Goal: Transaction & Acquisition: Purchase product/service

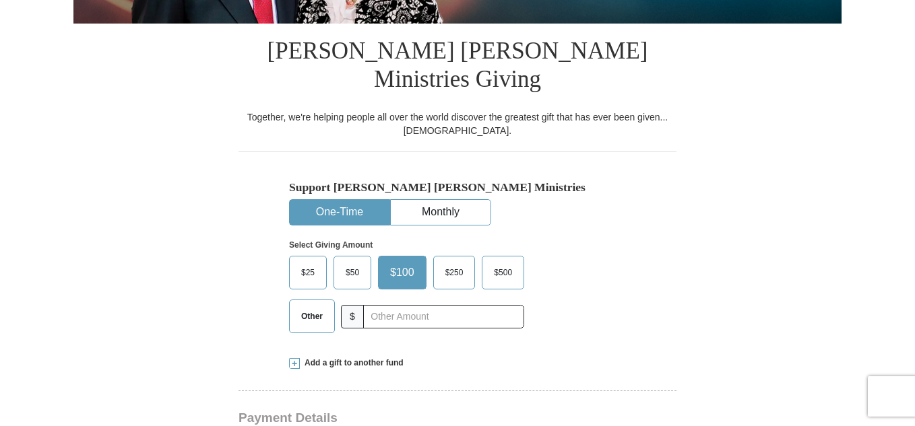
click at [313, 306] on span "Other" at bounding box center [311, 316] width 35 height 20
click at [0, 0] on input "Other" at bounding box center [0, 0] width 0 height 0
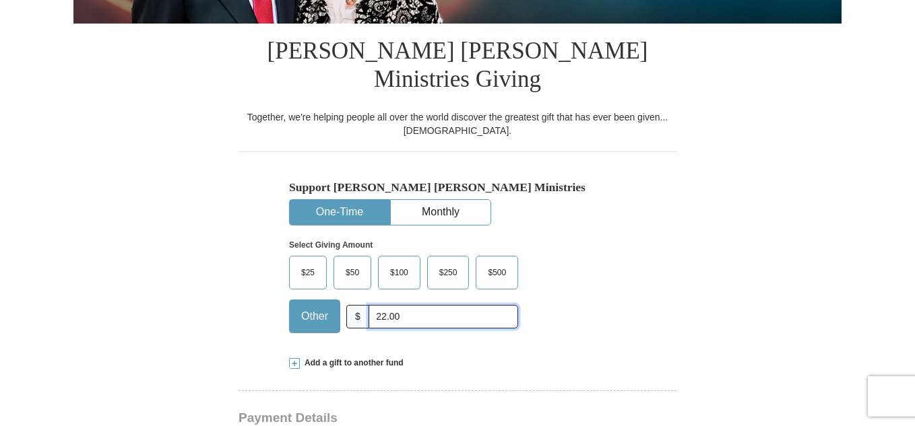
type input "22.00"
click at [513, 358] on div "Add a gift to another fund" at bounding box center [457, 363] width 337 height 11
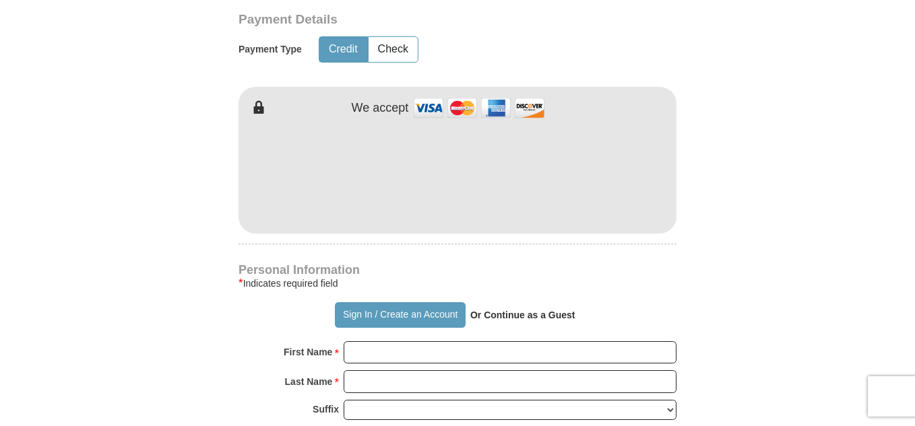
scroll to position [945, 0]
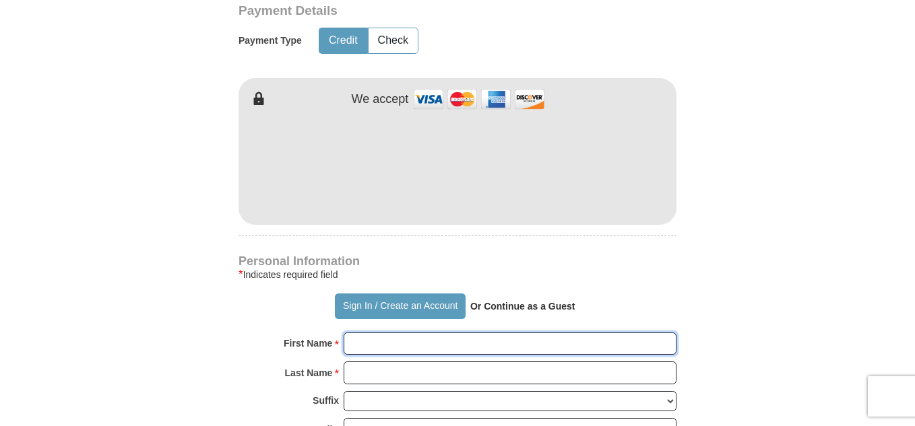
type input "Willy"
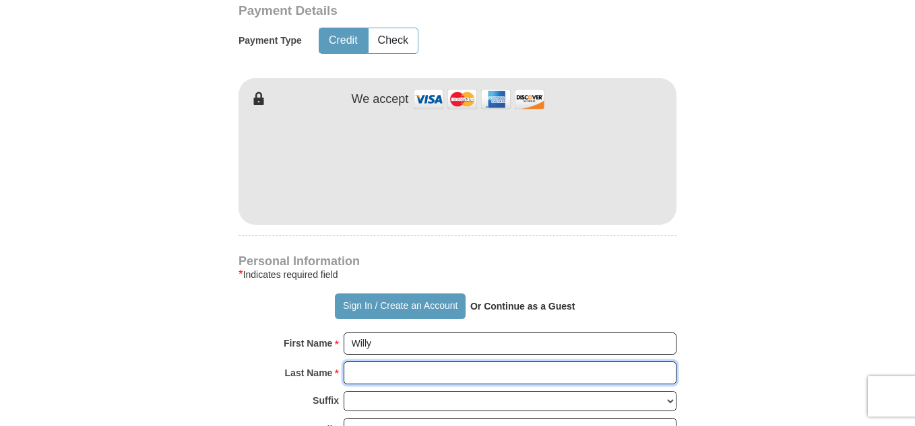
type input "[PERSON_NAME]"
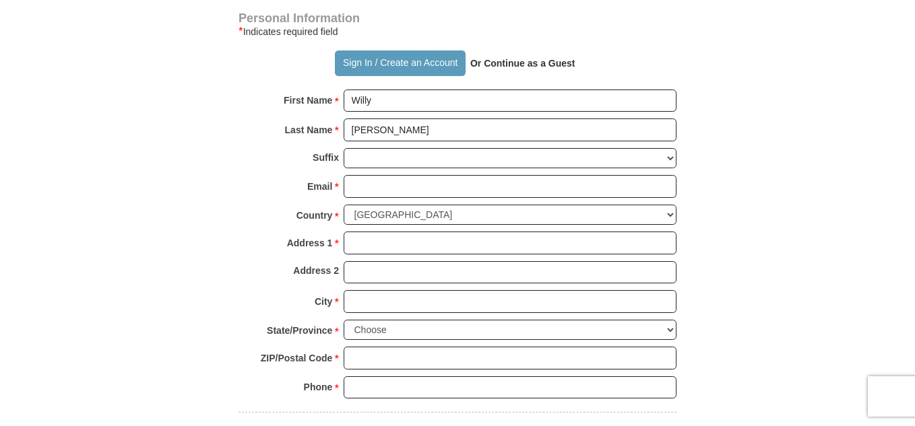
scroll to position [1206, 0]
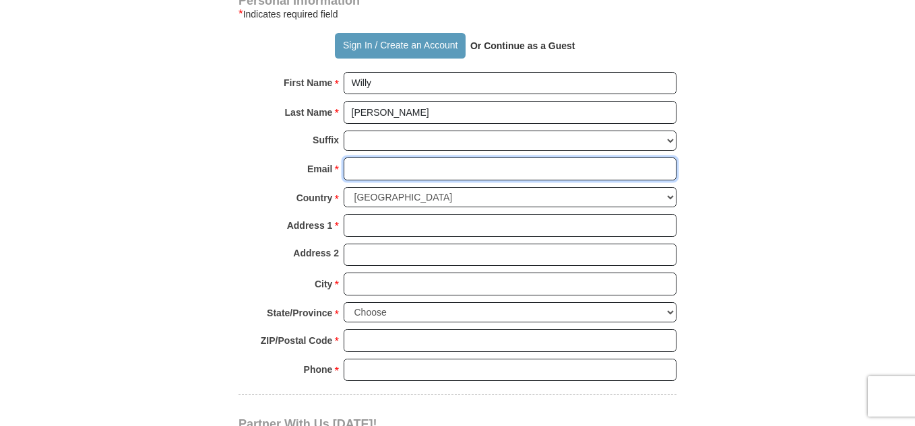
click at [554, 158] on input "Email *" at bounding box center [510, 169] width 333 height 23
type input "[EMAIL_ADDRESS][DOMAIN_NAME]"
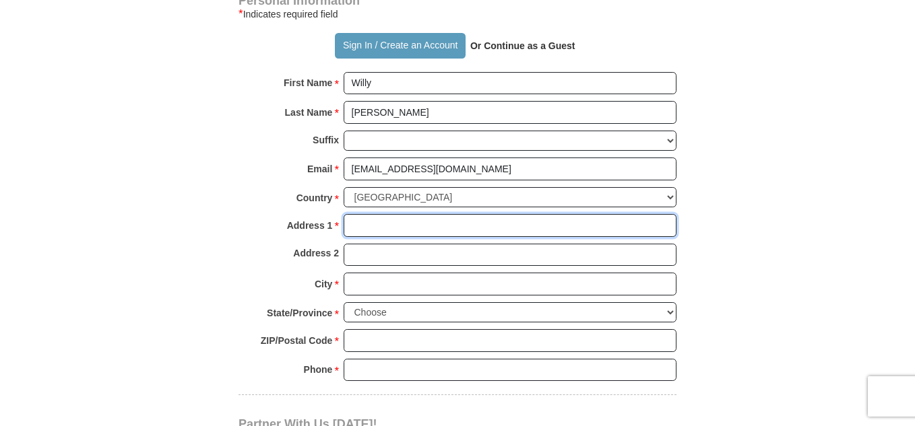
type input "PO Box 810"
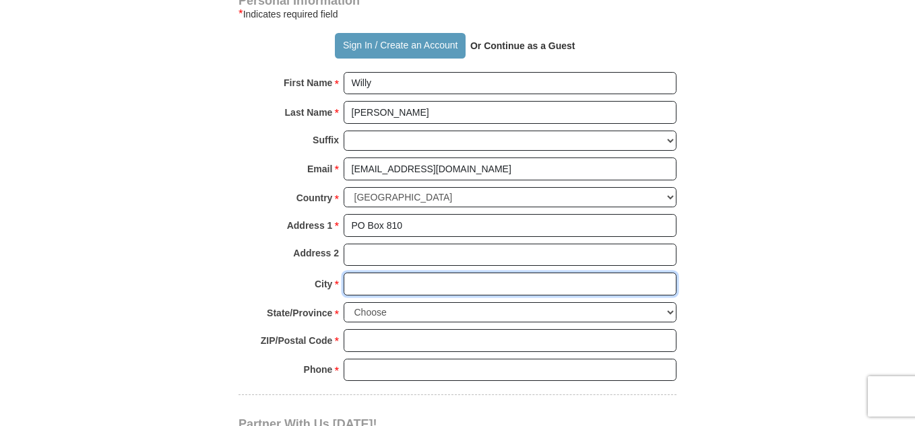
type input "Gurabo"
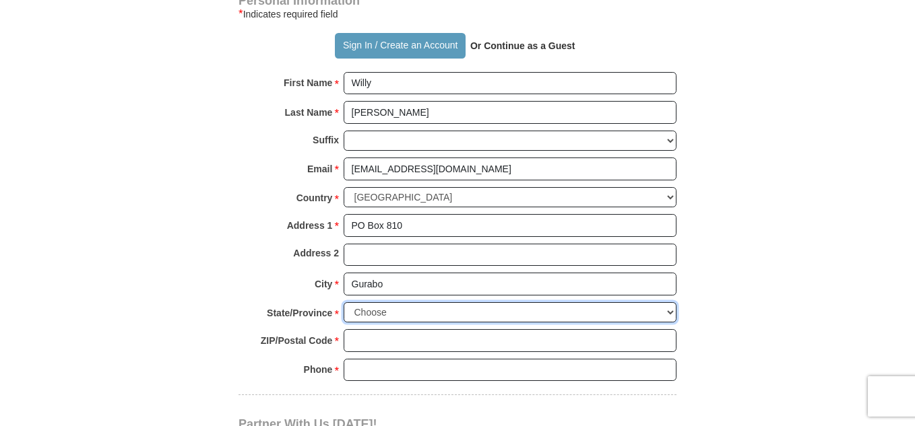
select select "PR"
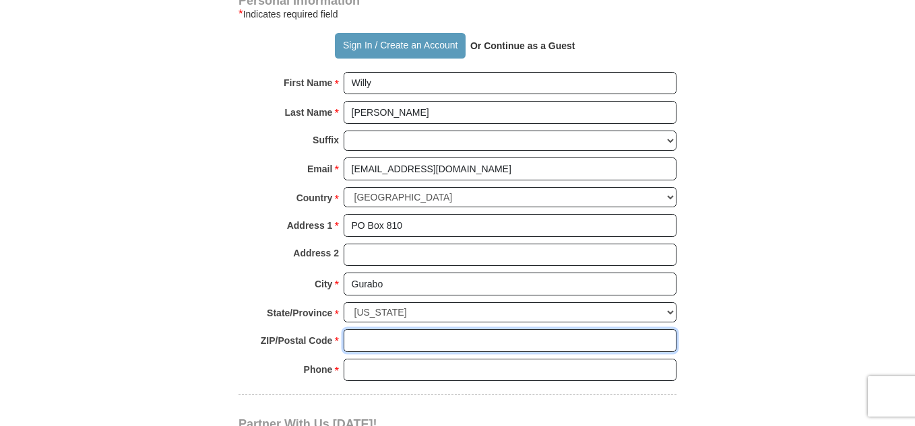
type input "00778"
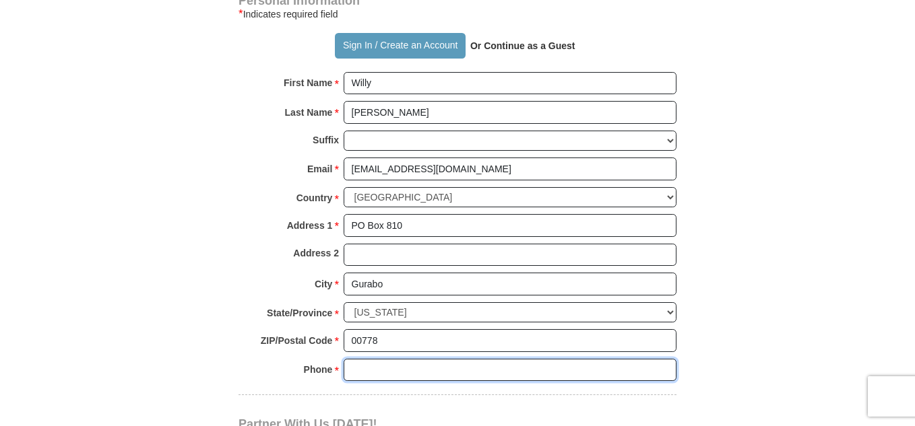
type input "7879093000"
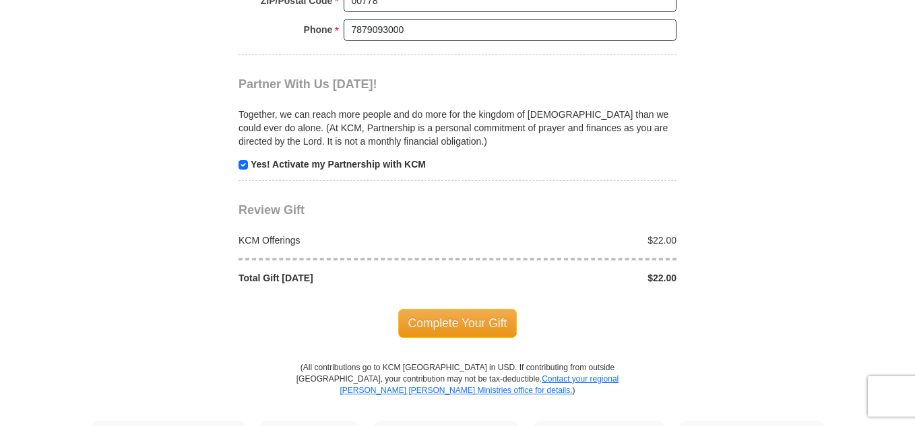
scroll to position [1555, 0]
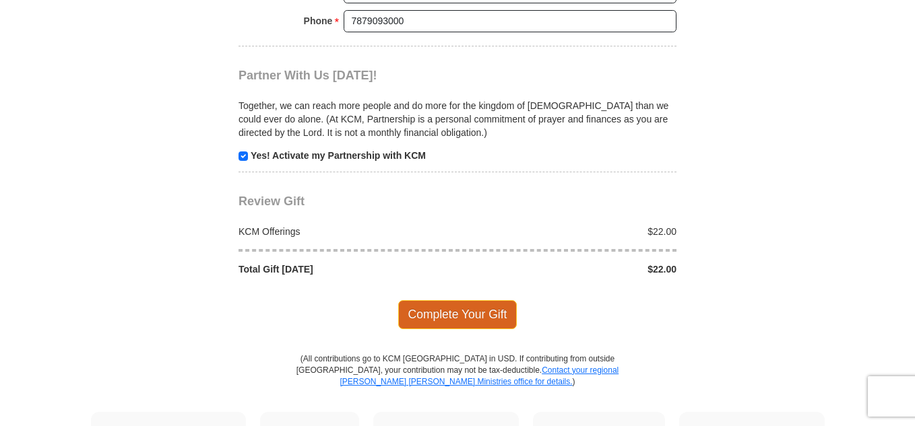
click at [422, 300] on span "Complete Your Gift" at bounding box center [457, 314] width 119 height 28
